Goal: Book appointment/travel/reservation

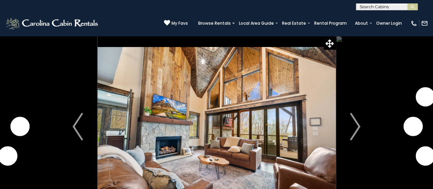
scroll to position [34, 0]
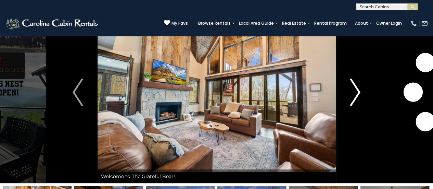
click at [357, 93] on img "Next" at bounding box center [355, 91] width 10 height 27
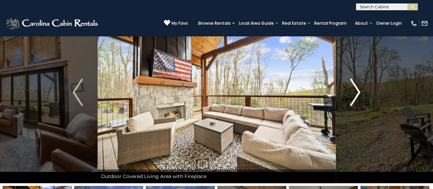
click at [357, 93] on img "Next" at bounding box center [355, 91] width 10 height 27
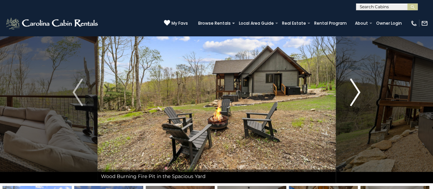
click at [357, 93] on img "Next" at bounding box center [355, 91] width 10 height 27
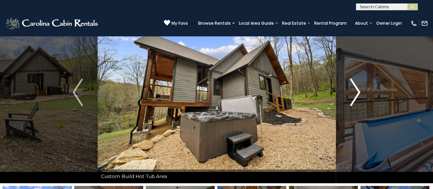
click at [357, 93] on img "Next" at bounding box center [355, 91] width 10 height 27
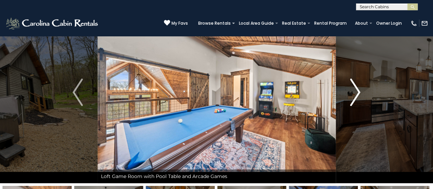
click at [357, 93] on img "Next" at bounding box center [355, 91] width 10 height 27
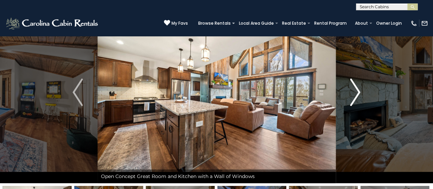
click at [357, 93] on img "Next" at bounding box center [355, 91] width 10 height 27
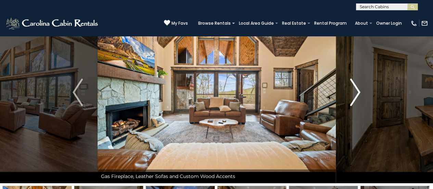
click at [357, 93] on img "Next" at bounding box center [355, 91] width 10 height 27
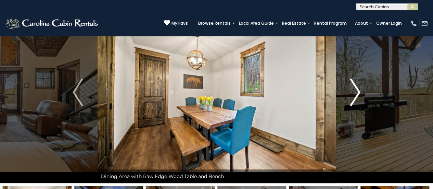
click at [357, 93] on img "Next" at bounding box center [355, 91] width 10 height 27
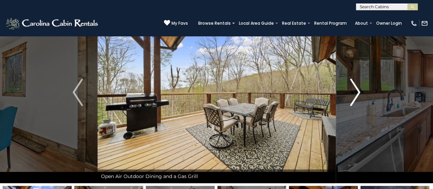
click at [357, 93] on img "Next" at bounding box center [355, 91] width 10 height 27
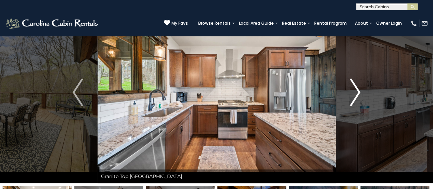
click at [357, 93] on img "Next" at bounding box center [355, 91] width 10 height 27
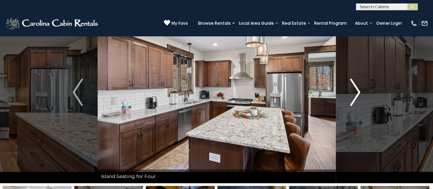
click at [357, 93] on img "Next" at bounding box center [355, 91] width 10 height 27
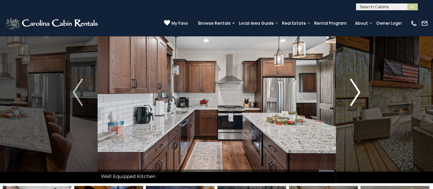
click at [357, 93] on img "Next" at bounding box center [355, 91] width 10 height 27
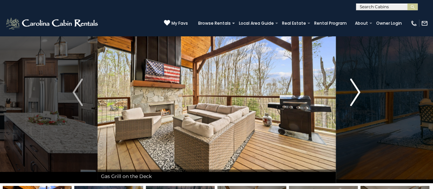
click at [357, 93] on img "Next" at bounding box center [355, 91] width 10 height 27
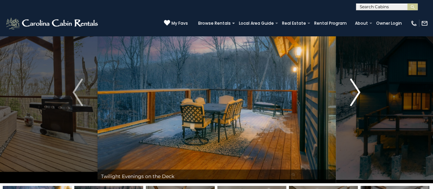
click at [357, 93] on img "Next" at bounding box center [355, 91] width 10 height 27
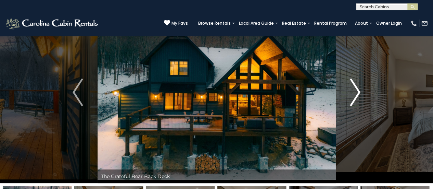
click at [357, 93] on img "Next" at bounding box center [355, 91] width 10 height 27
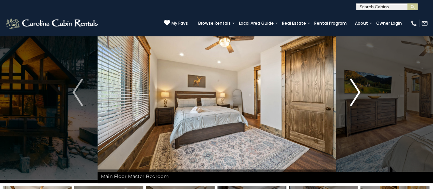
click at [357, 93] on img "Next" at bounding box center [355, 91] width 10 height 27
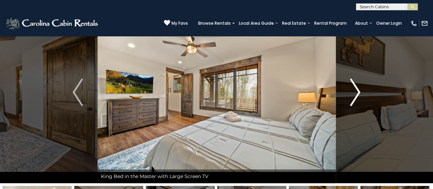
click at [357, 93] on img "Next" at bounding box center [355, 91] width 10 height 27
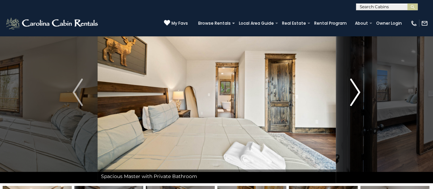
click at [357, 93] on img "Next" at bounding box center [355, 91] width 10 height 27
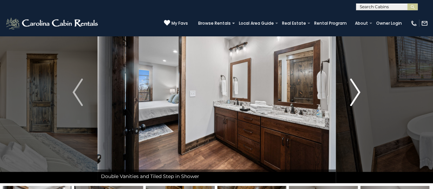
click at [357, 93] on img "Next" at bounding box center [355, 91] width 10 height 27
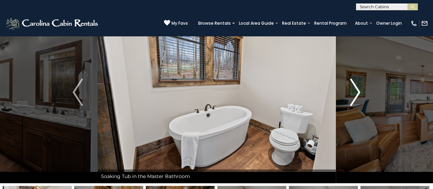
click at [357, 93] on img "Next" at bounding box center [355, 91] width 10 height 27
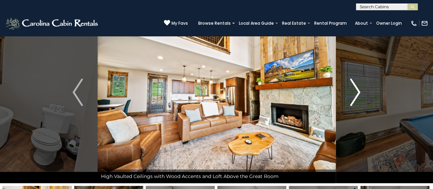
click at [357, 93] on img "Next" at bounding box center [355, 91] width 10 height 27
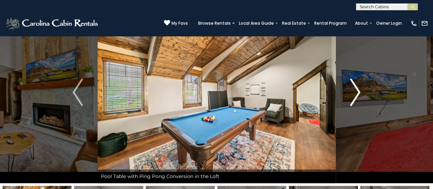
click at [357, 93] on img "Next" at bounding box center [355, 91] width 10 height 27
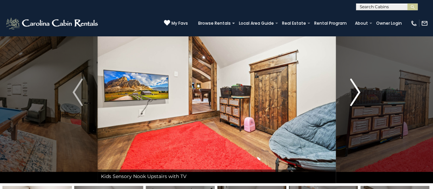
click at [357, 93] on img "Next" at bounding box center [355, 91] width 10 height 27
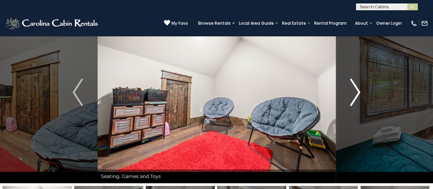
click at [357, 93] on img "Next" at bounding box center [355, 91] width 10 height 27
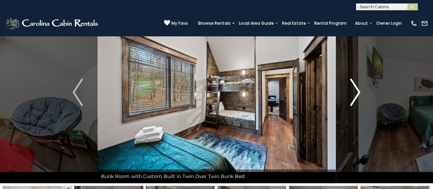
click at [356, 93] on img "Next" at bounding box center [355, 91] width 10 height 27
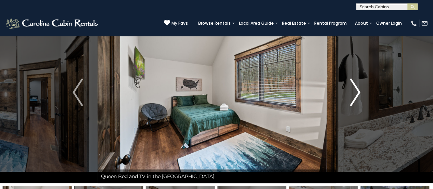
click at [356, 93] on img "Next" at bounding box center [355, 91] width 10 height 27
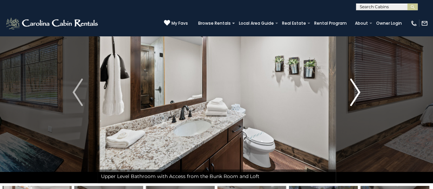
click at [356, 93] on img "Next" at bounding box center [355, 91] width 10 height 27
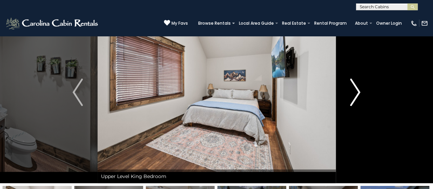
click at [356, 93] on img "Next" at bounding box center [355, 91] width 10 height 27
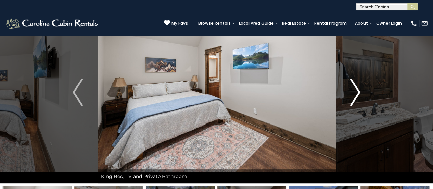
click at [356, 93] on img "Next" at bounding box center [355, 91] width 10 height 27
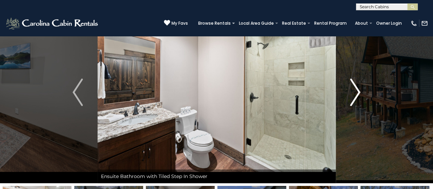
click at [356, 93] on img "Next" at bounding box center [355, 91] width 10 height 27
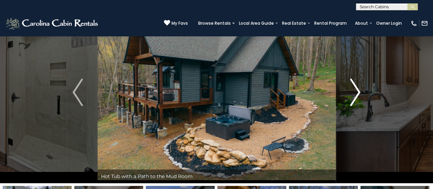
click at [356, 93] on img "Next" at bounding box center [355, 91] width 10 height 27
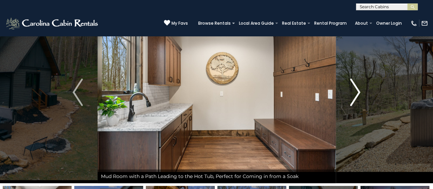
click at [356, 93] on img "Next" at bounding box center [355, 91] width 10 height 27
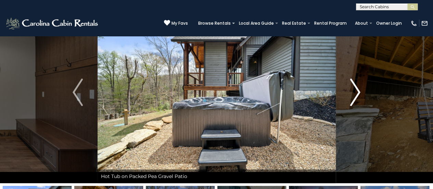
click at [356, 93] on img "Next" at bounding box center [355, 91] width 10 height 27
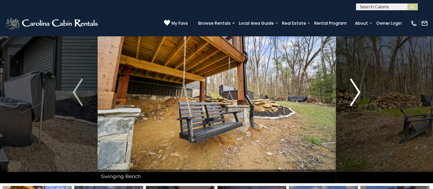
click at [356, 93] on img "Next" at bounding box center [355, 91] width 10 height 27
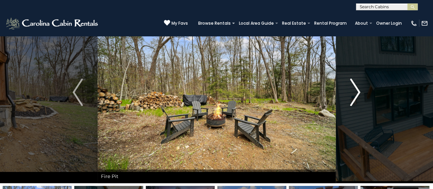
click at [356, 93] on img "Next" at bounding box center [355, 91] width 10 height 27
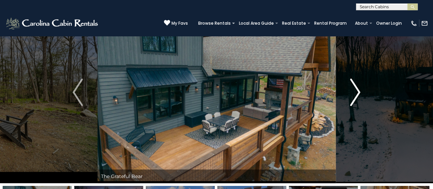
click at [356, 93] on img "Next" at bounding box center [355, 91] width 10 height 27
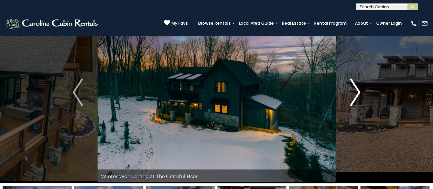
click at [356, 93] on img "Next" at bounding box center [355, 91] width 10 height 27
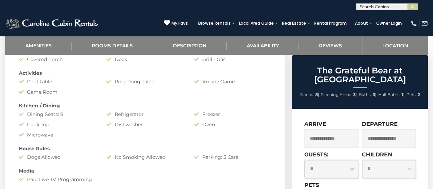
scroll to position [411, 0]
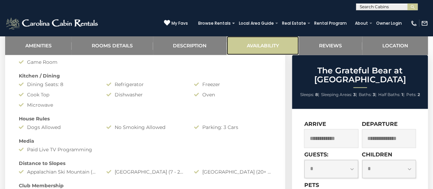
click at [263, 46] on link "Availability" at bounding box center [263, 45] width 72 height 19
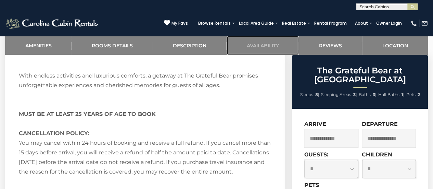
scroll to position [1391, 0]
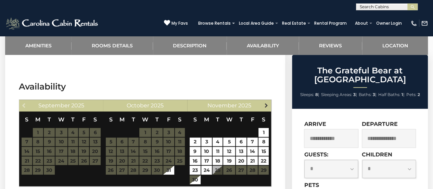
click at [264, 102] on span "Next" at bounding box center [266, 104] width 5 height 5
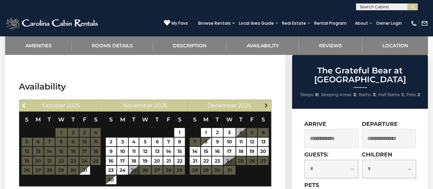
click at [266, 102] on span "Next" at bounding box center [266, 104] width 5 height 5
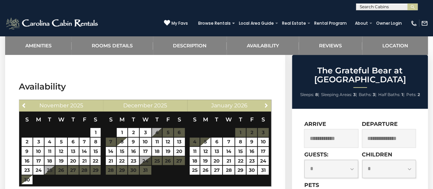
click at [266, 102] on span "Next" at bounding box center [266, 104] width 5 height 5
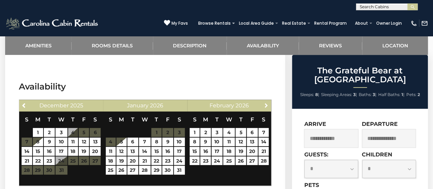
click at [266, 102] on span "Next" at bounding box center [266, 104] width 5 height 5
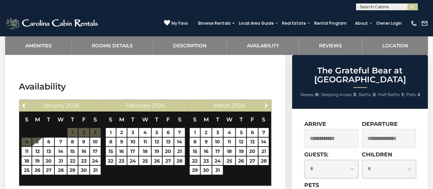
click at [266, 102] on span "Next" at bounding box center [266, 104] width 5 height 5
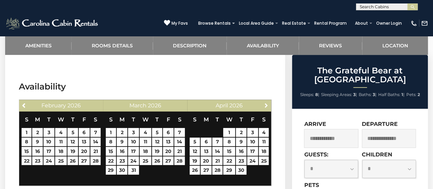
click at [266, 102] on span "Next" at bounding box center [266, 104] width 5 height 5
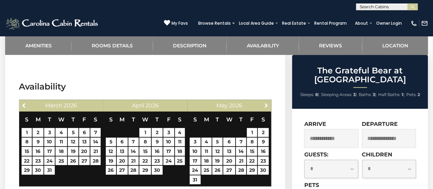
click at [266, 102] on span "Next" at bounding box center [266, 104] width 5 height 5
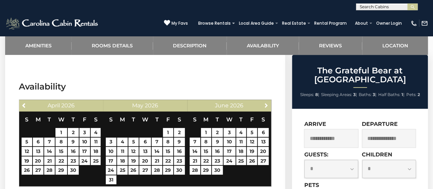
click at [266, 102] on span "Next" at bounding box center [266, 104] width 5 height 5
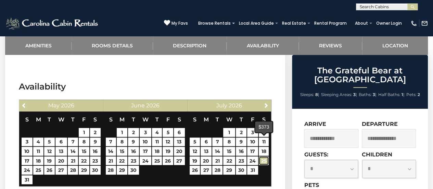
click at [266, 156] on link "25" at bounding box center [264, 160] width 10 height 9
type input "**********"
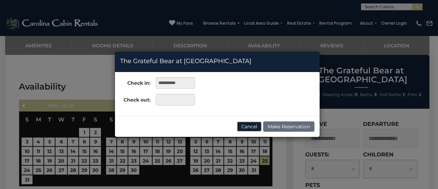
click at [252, 126] on button "Cancel" at bounding box center [249, 126] width 25 height 10
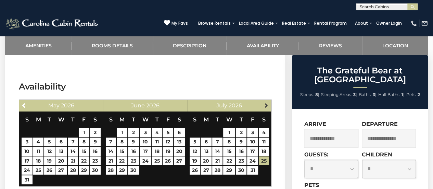
click at [268, 102] on span "Next" at bounding box center [266, 104] width 5 height 5
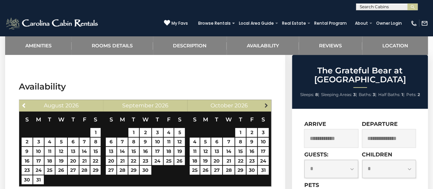
click at [267, 102] on span "Next" at bounding box center [266, 104] width 5 height 5
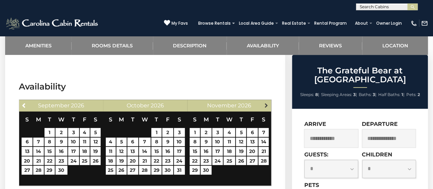
click at [267, 102] on span "Next" at bounding box center [266, 104] width 5 height 5
